Goal: Information Seeking & Learning: Find specific fact

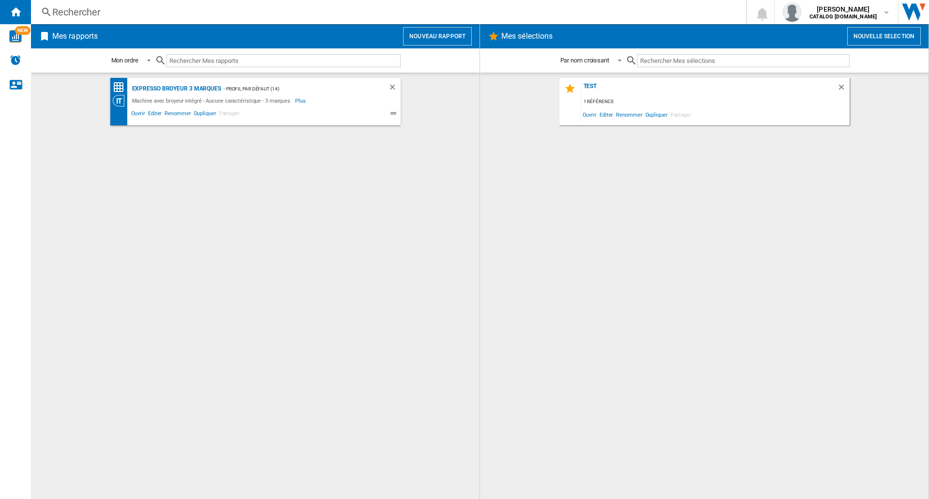
click at [300, 9] on div "Rechercher" at bounding box center [386, 12] width 669 height 14
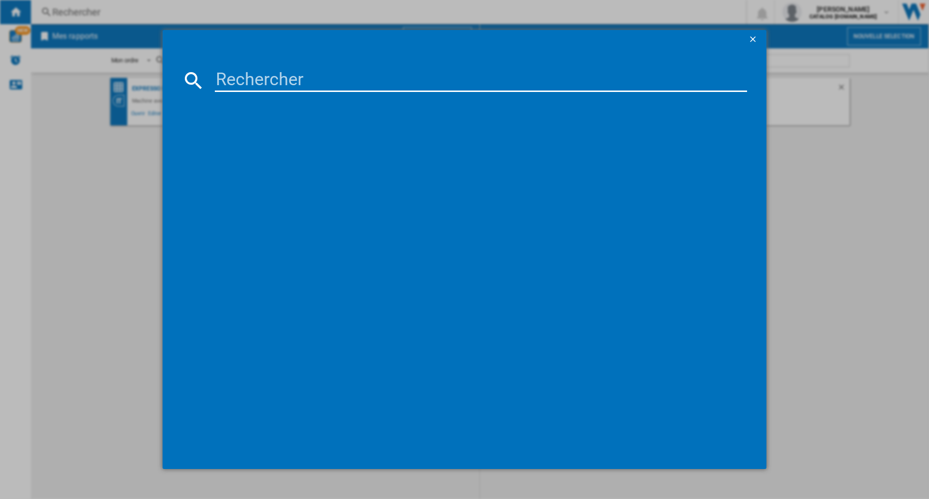
click at [308, 78] on input at bounding box center [481, 80] width 532 height 23
type input "NBP003"
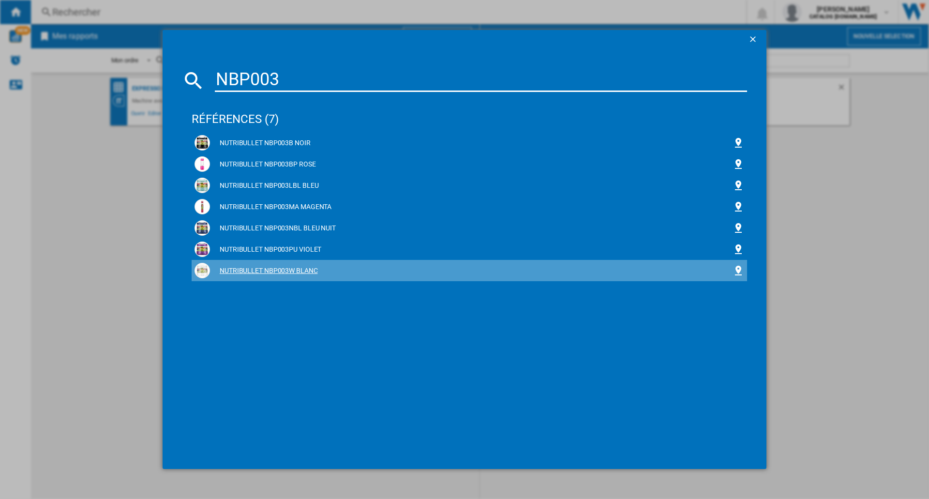
click at [292, 267] on div "NUTRIBULLET NBP003W BLANC" at bounding box center [471, 271] width 522 height 10
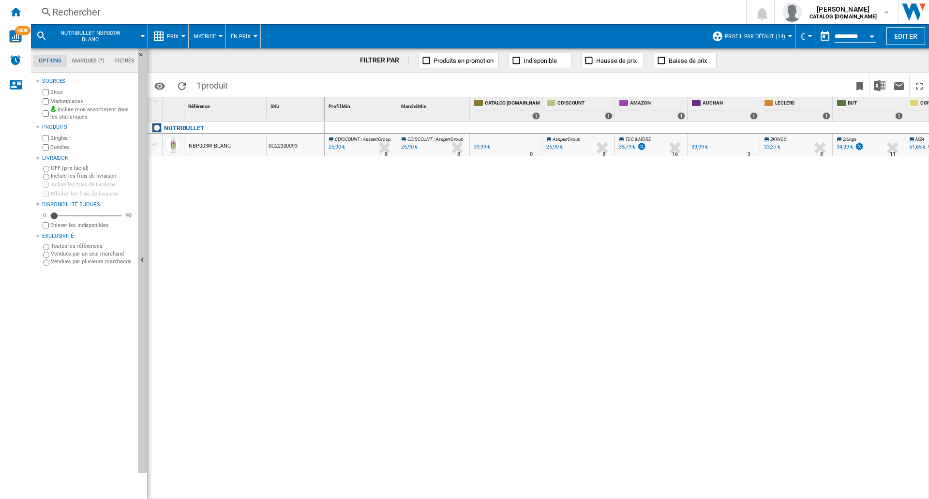
click at [235, 6] on div "Rechercher" at bounding box center [386, 12] width 669 height 14
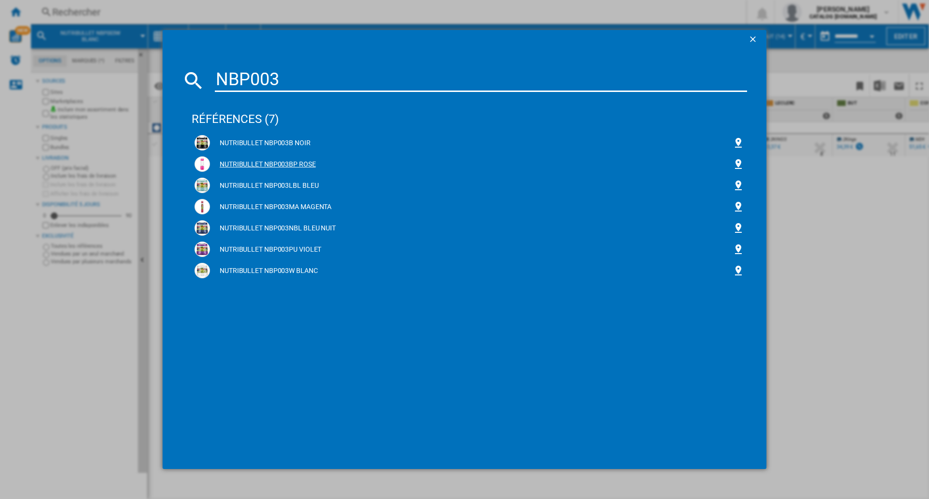
type input "NBP003"
click at [297, 163] on div "NUTRIBULLET NBP003BP ROSE" at bounding box center [471, 165] width 522 height 10
